Goal: Task Accomplishment & Management: Use online tool/utility

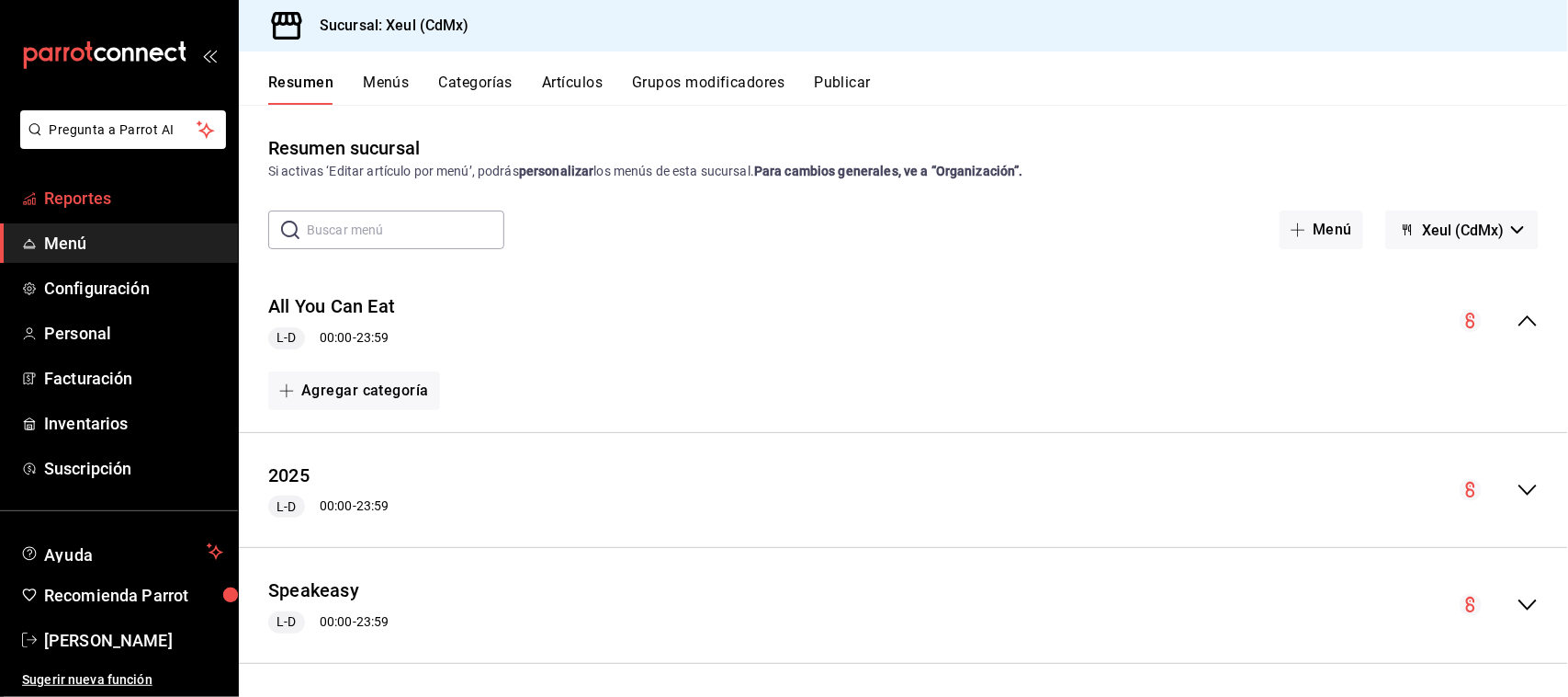
click at [78, 194] on span "Reportes" at bounding box center [133, 198] width 179 height 25
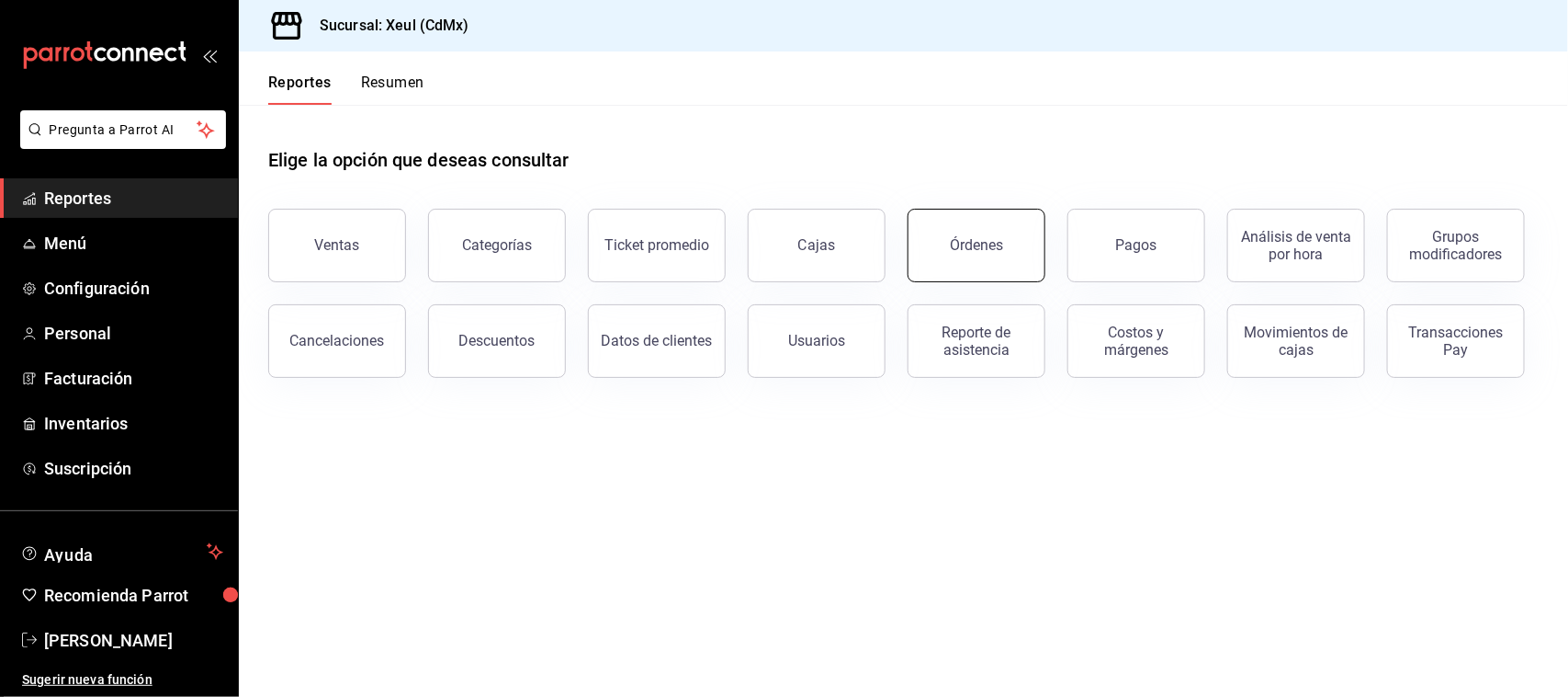
click at [1027, 276] on button "Órdenes" at bounding box center [977, 245] width 138 height 74
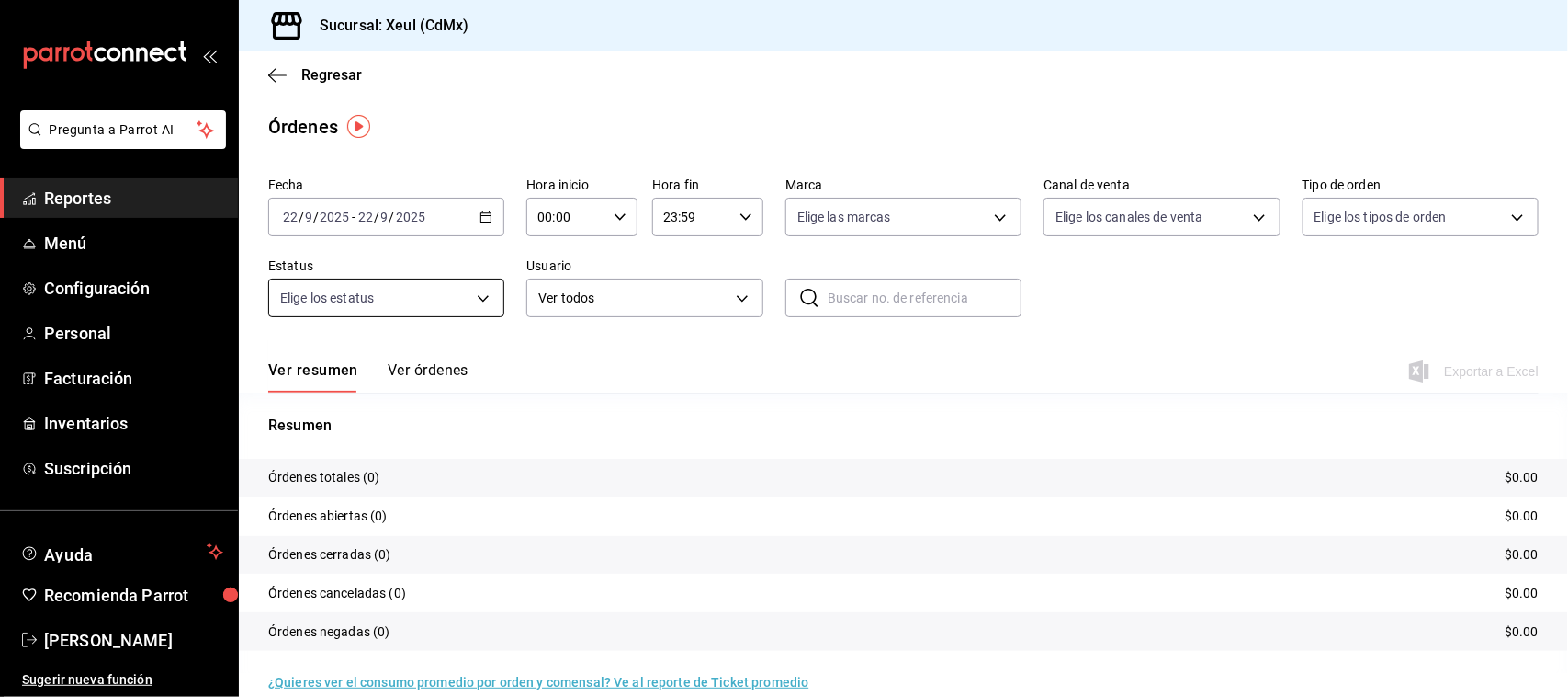
click at [465, 300] on body "Pregunta a Parrot AI Reportes Menú Configuración Personal Facturación Inventari…" at bounding box center [784, 348] width 1568 height 697
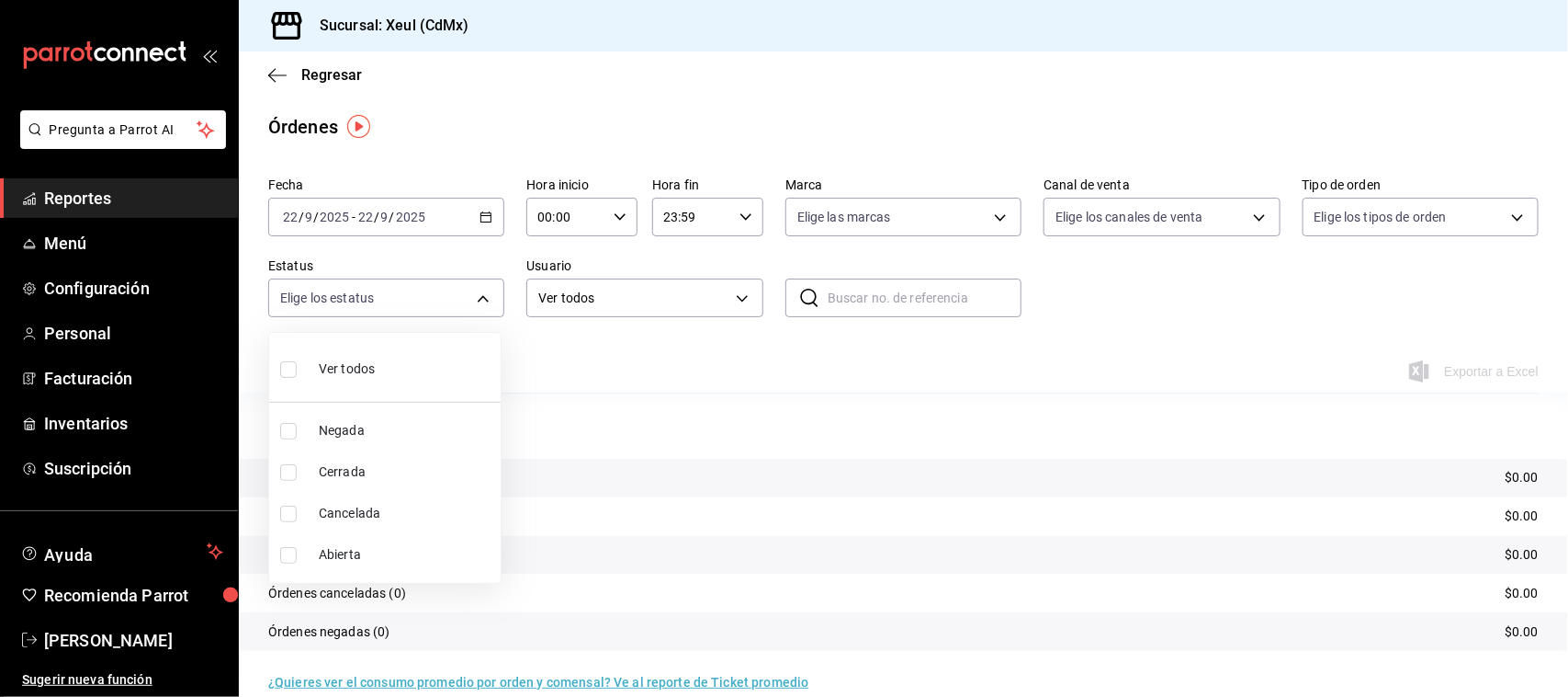
click at [399, 227] on div at bounding box center [784, 348] width 1568 height 697
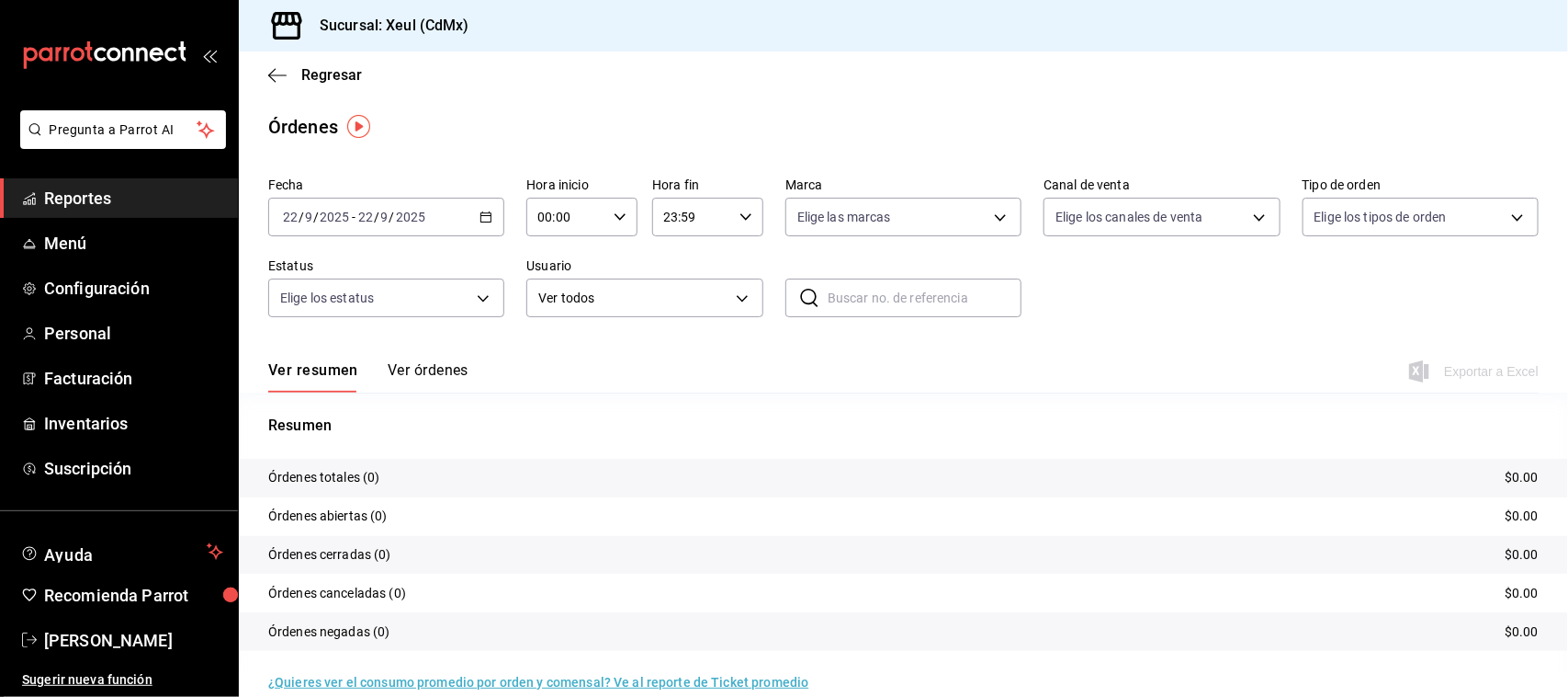
click at [399, 227] on div "[DATE] [DATE] - [DATE] [DATE]" at bounding box center [387, 217] width 236 height 38
click at [344, 296] on li "Ayer" at bounding box center [355, 313] width 172 height 41
click at [1442, 369] on span "Exportar a Excel" at bounding box center [1475, 371] width 126 height 22
click at [62, 195] on span "Reportes" at bounding box center [133, 198] width 179 height 25
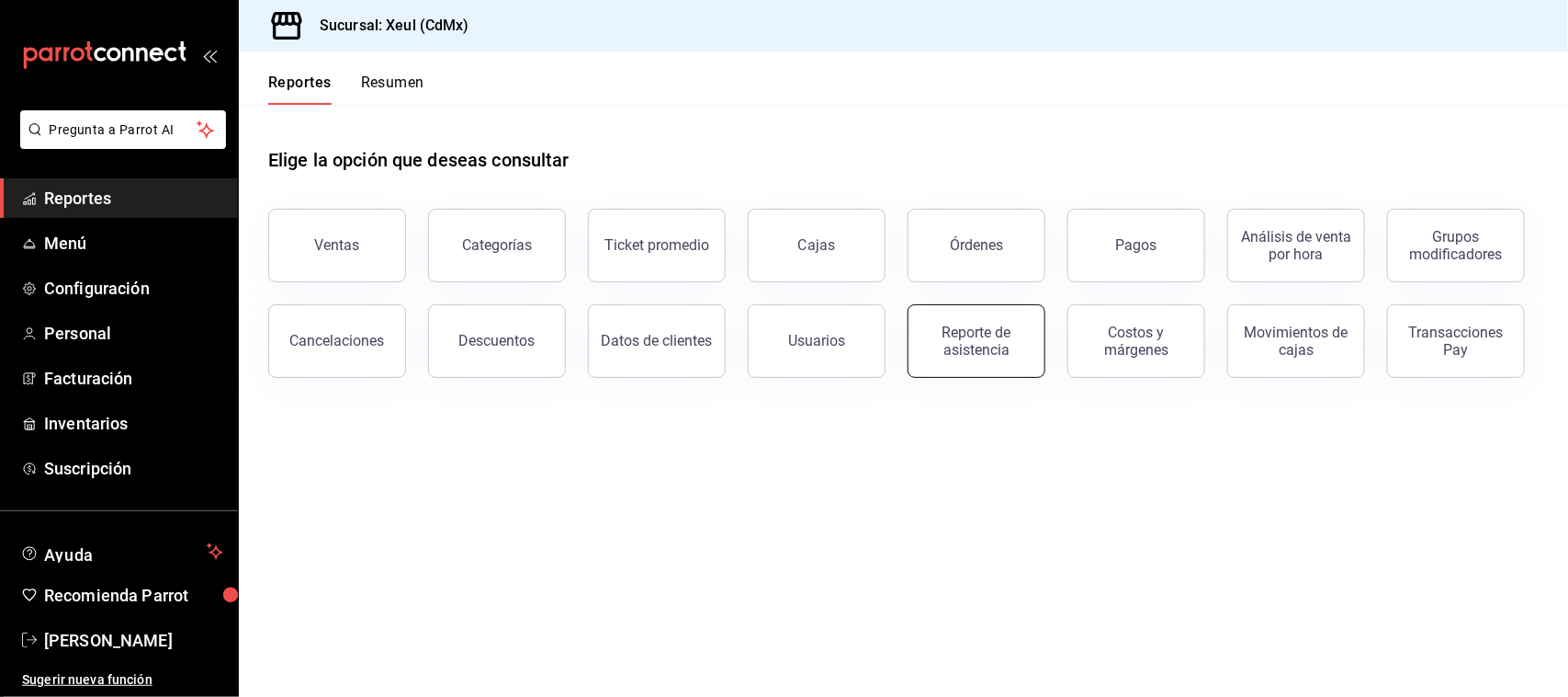
click at [977, 333] on div "Reporte de asistencia" at bounding box center [976, 341] width 114 height 35
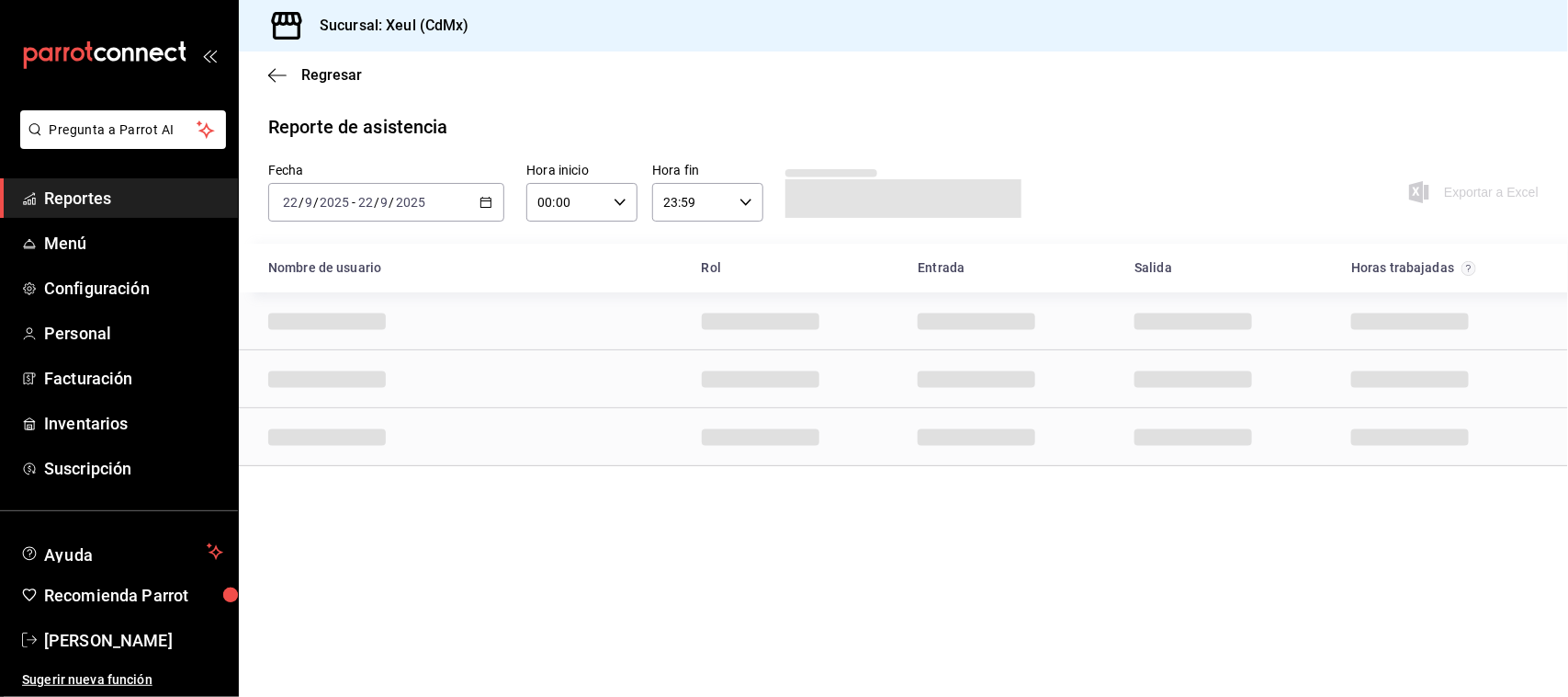
click at [481, 191] on div "[DATE] [DATE] - [DATE] [DATE]" at bounding box center [387, 203] width 236 height 38
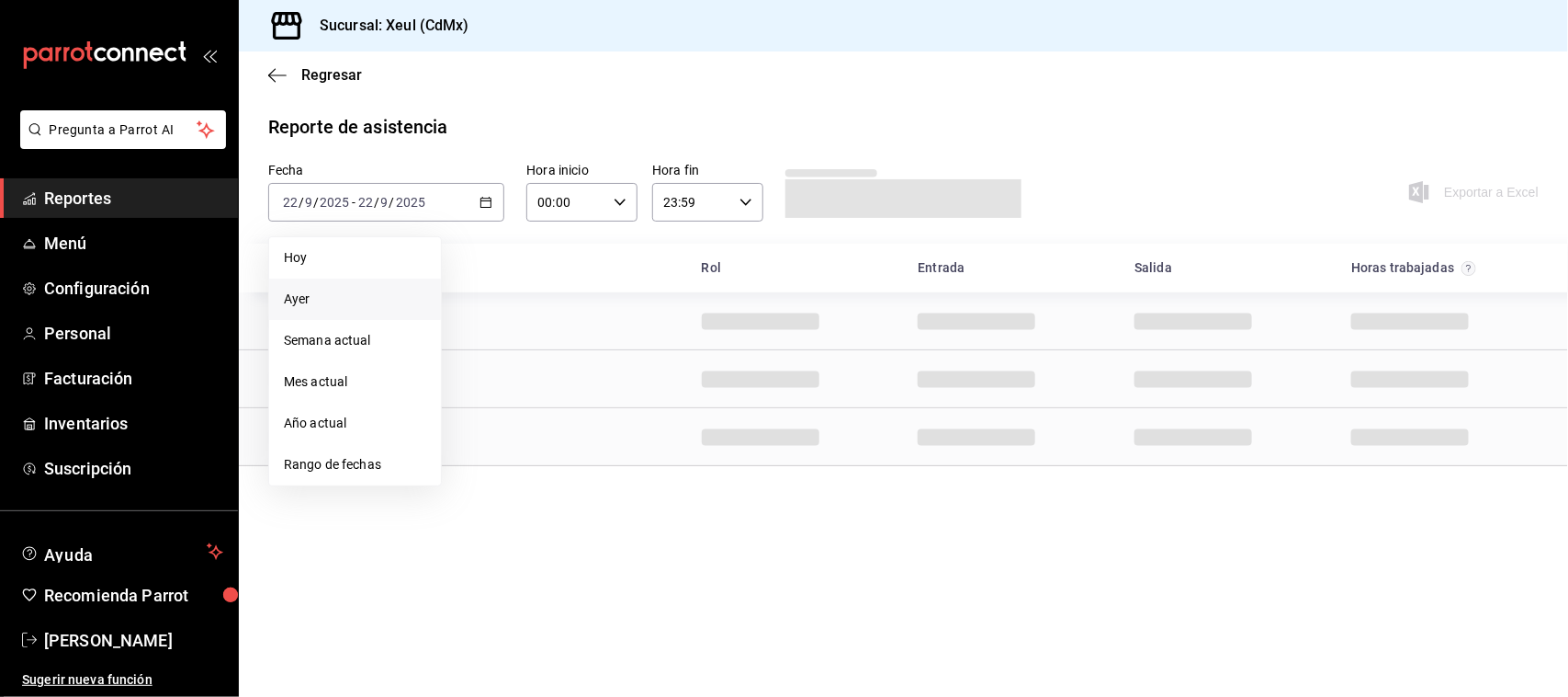
click at [386, 295] on span "Ayer" at bounding box center [355, 300] width 142 height 19
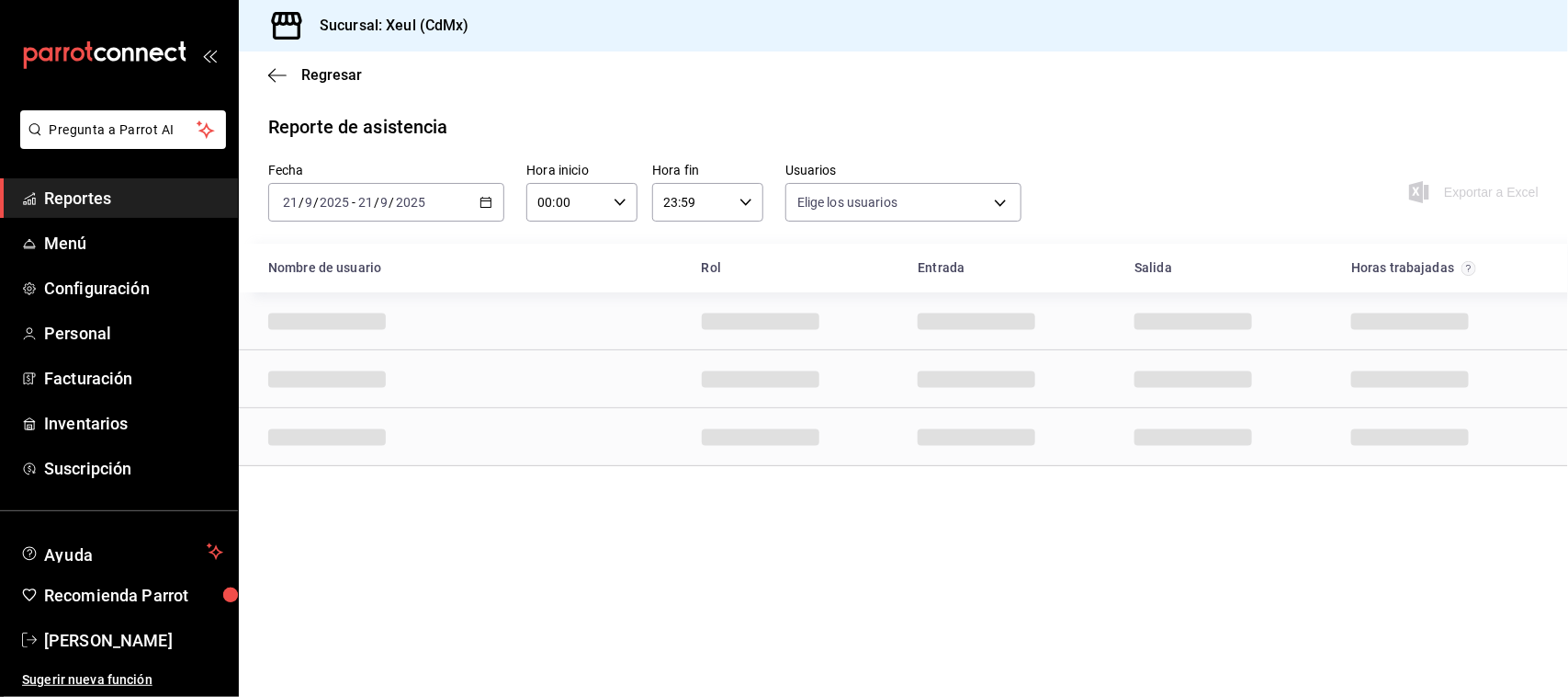
type input "e45a3e3a-c97b-466a-a610-66681751ffd6,225e9aa6-837f-466e-b04b-bca696eb9ce0,cc7cc…"
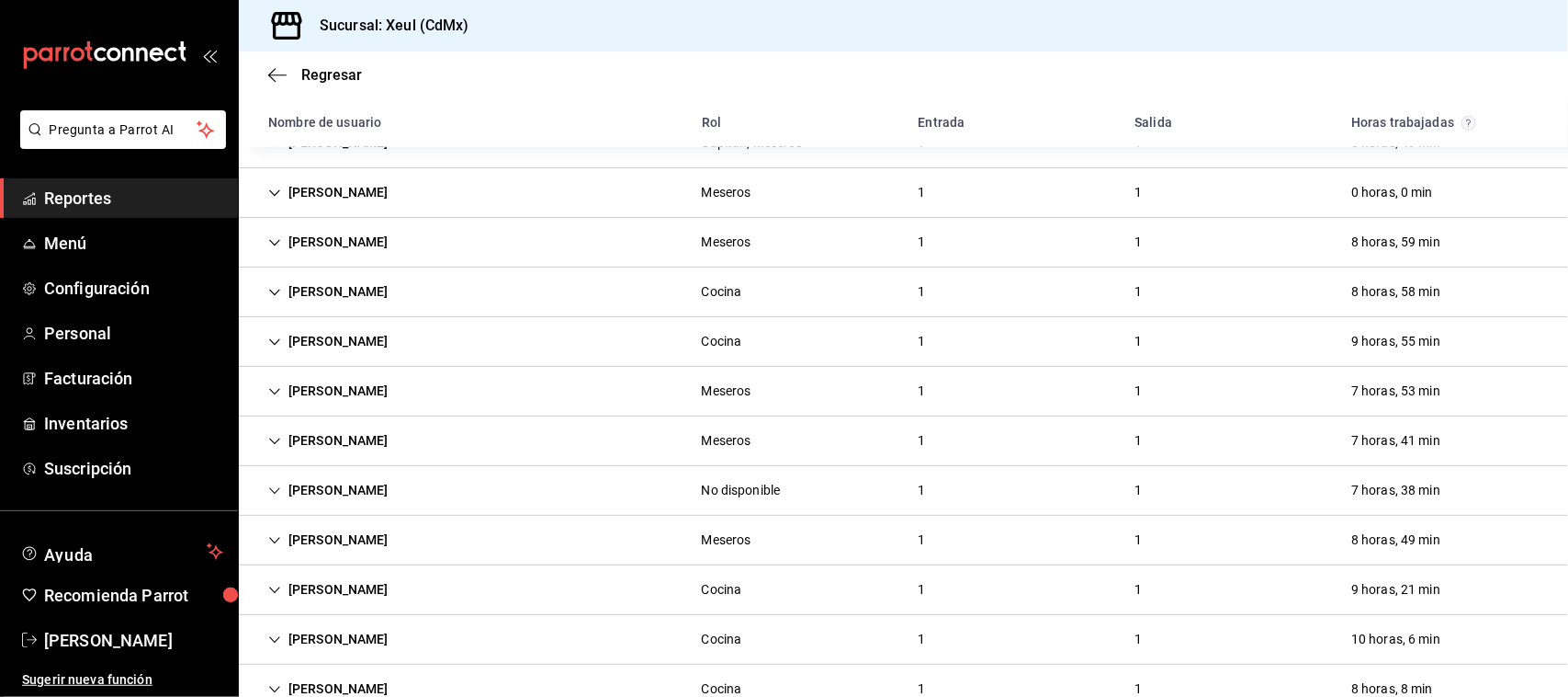
scroll to position [870, 0]
